Goal: Navigation & Orientation: Find specific page/section

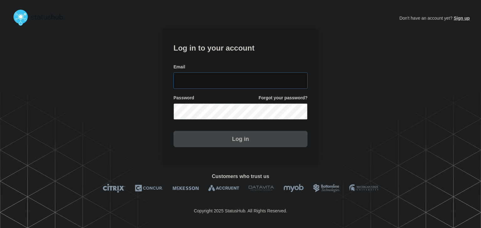
type input "[PERSON_NAME][EMAIL_ADDRESS][PERSON_NAME][DOMAIN_NAME]"
click at [211, 140] on button "Log in" at bounding box center [240, 139] width 134 height 16
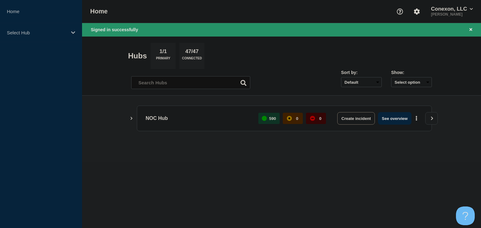
click at [91, 97] on main "NOC Hub 590 0 0 Create incident See overview" at bounding box center [281, 129] width 399 height 67
click at [56, 33] on p "Select Hub" at bounding box center [37, 32] width 60 height 5
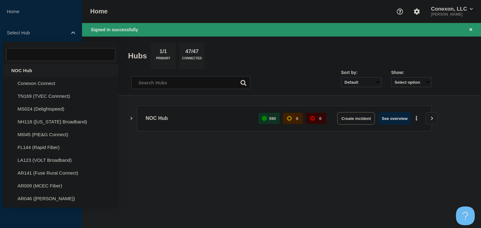
click at [37, 67] on div "NOC Hub" at bounding box center [60, 70] width 115 height 13
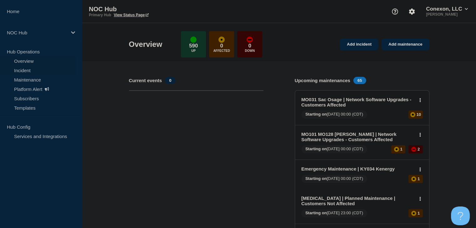
click at [25, 69] on link "Incident" at bounding box center [38, 70] width 76 height 9
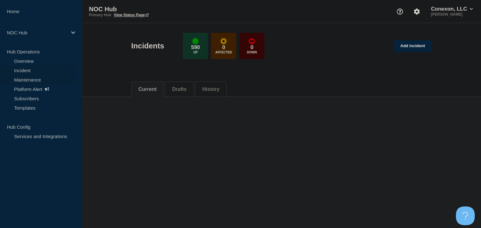
click at [26, 80] on link "Maintenance" at bounding box center [38, 79] width 76 height 9
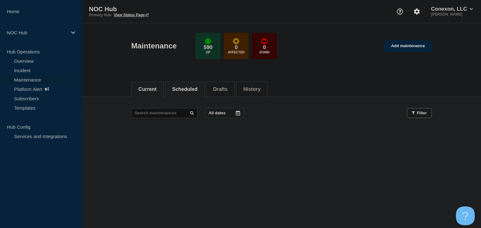
click at [189, 84] on li "Scheduled" at bounding box center [185, 89] width 40 height 15
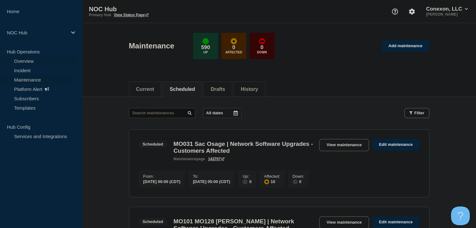
click at [33, 65] on link "Overview" at bounding box center [38, 60] width 76 height 9
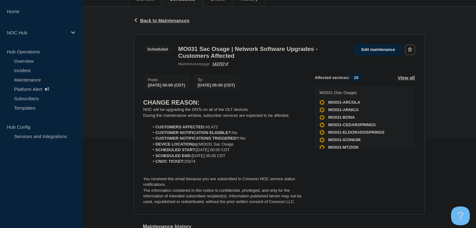
scroll to position [94, 0]
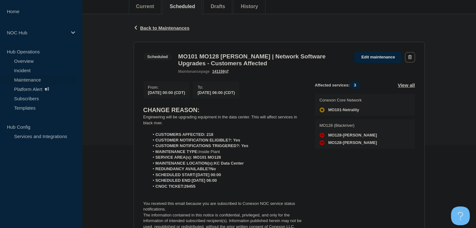
scroll to position [94, 0]
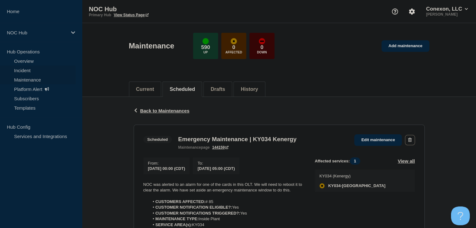
click at [41, 69] on link "Incident" at bounding box center [38, 70] width 76 height 9
